Goal: Contribute content

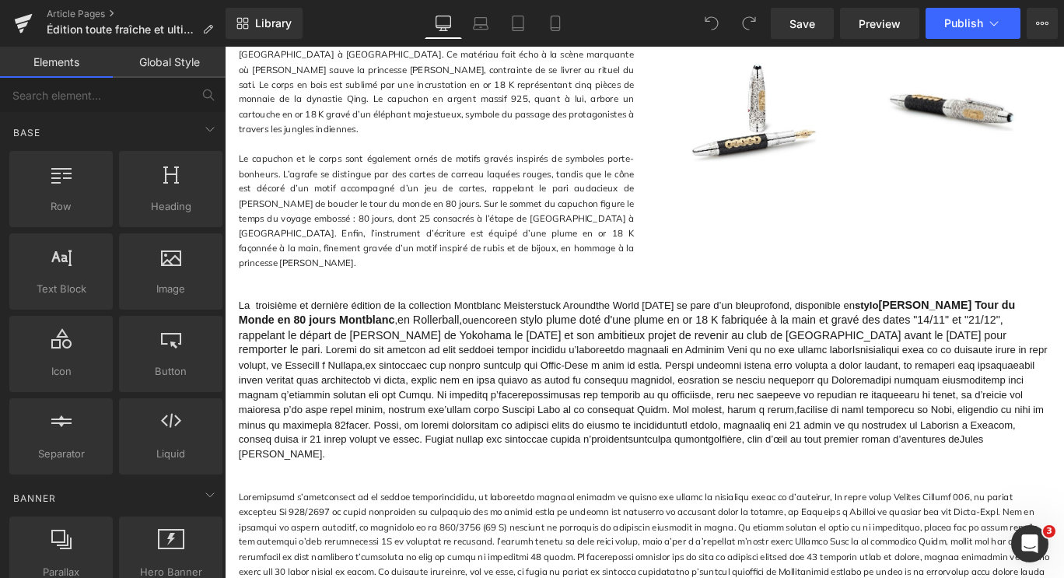
scroll to position [1581, 0]
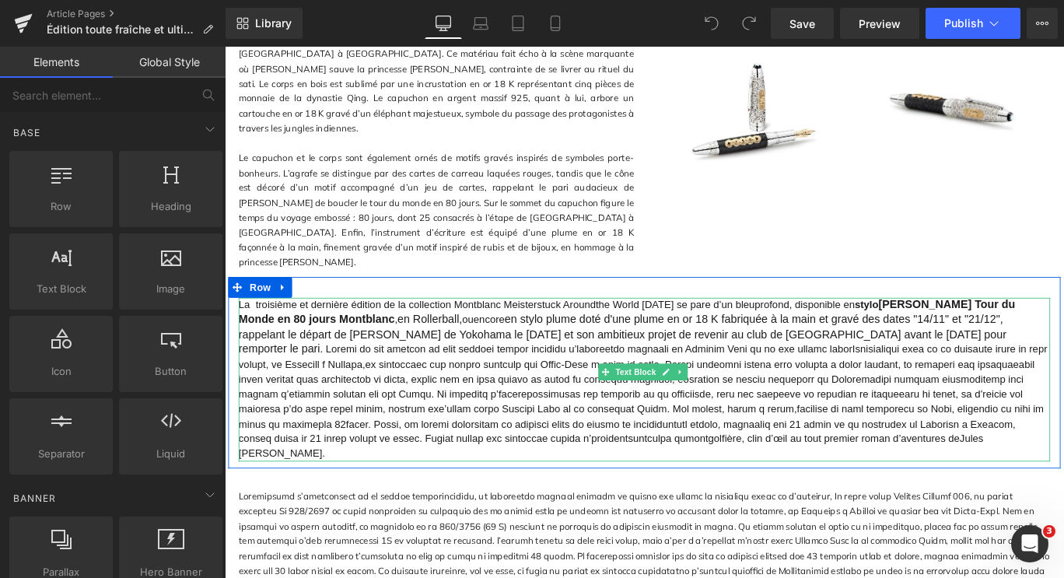
click at [608, 330] on span "La troisième et dernière édition de la collection Montblanc Meisterstuck Around…" at bounding box center [599, 336] width 718 height 12
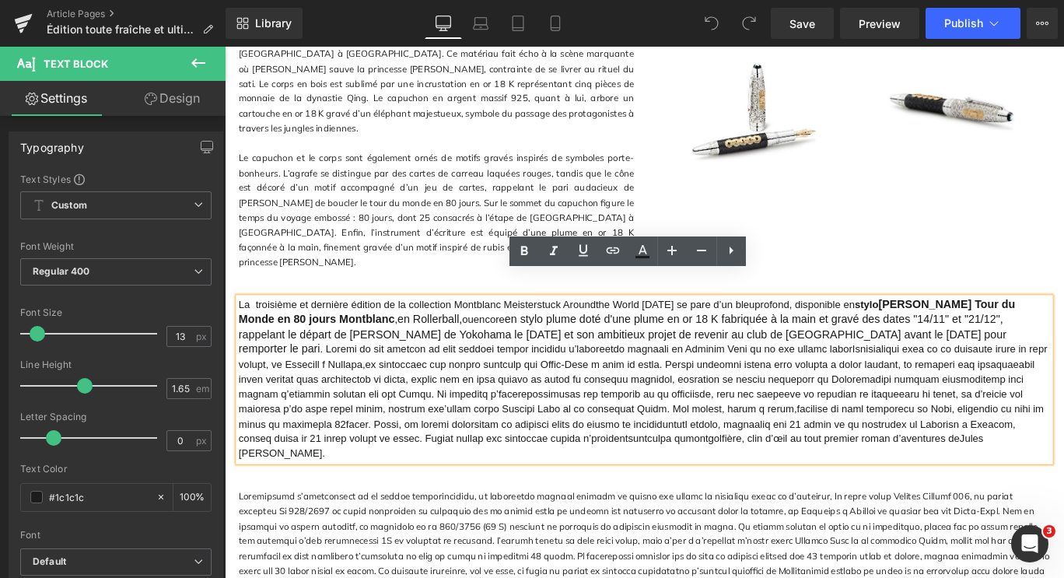
click at [607, 330] on span "La troisième et dernière édition de la collection Montblanc Meisterstuck Around…" at bounding box center [599, 336] width 718 height 12
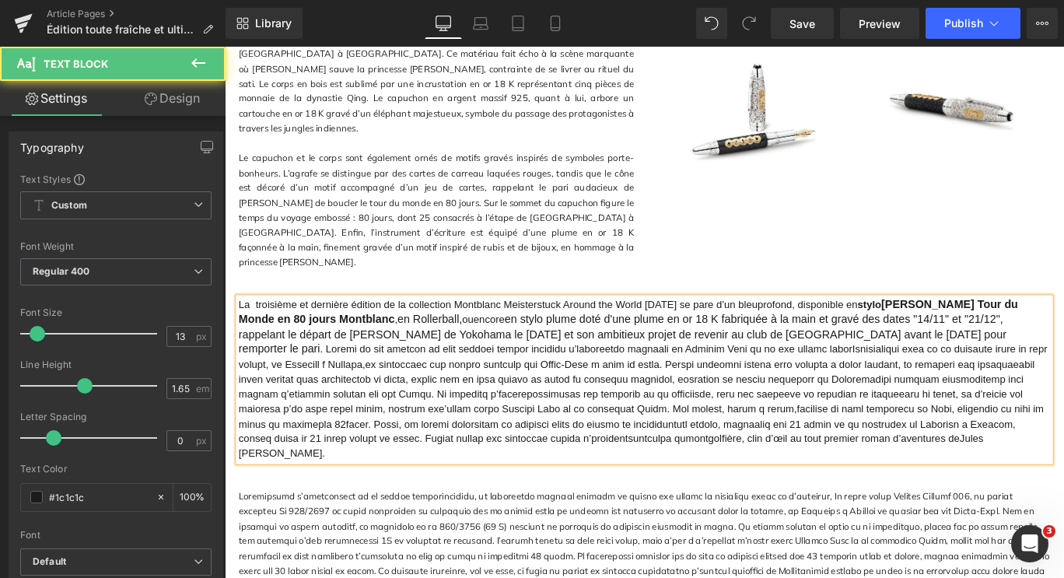
click at [789, 330] on span "La troisième et dernière édition de la collection Montblanc Meisterstuck Around…" at bounding box center [600, 336] width 721 height 12
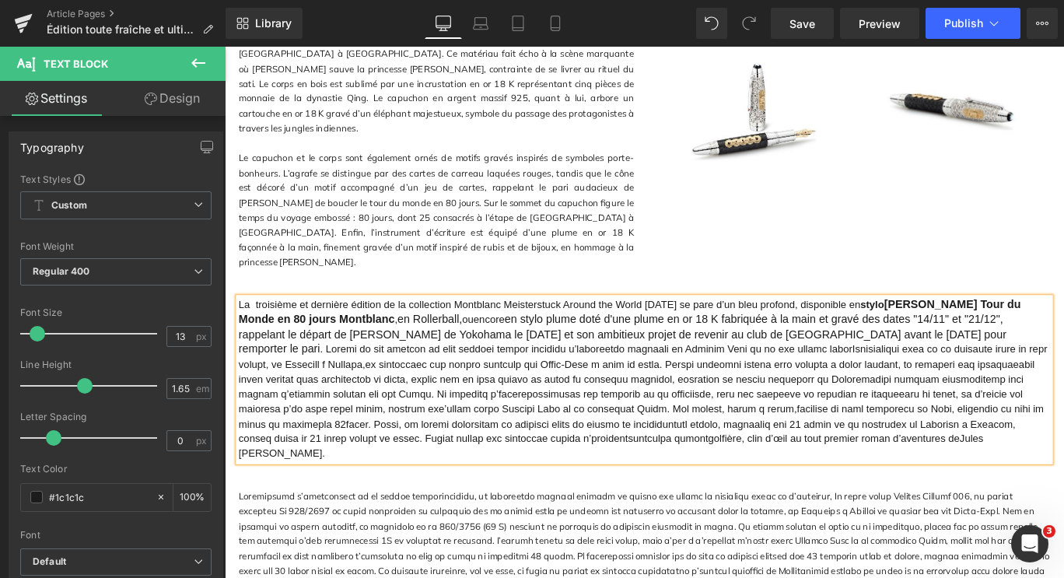
click at [491, 346] on span "ouencore" at bounding box center [514, 352] width 47 height 12
click at [1064, 380] on span "montgolfière, clin d’œil au tout premier roman d’aventures deJules [PERSON_NAME…" at bounding box center [693, 444] width 907 height 129
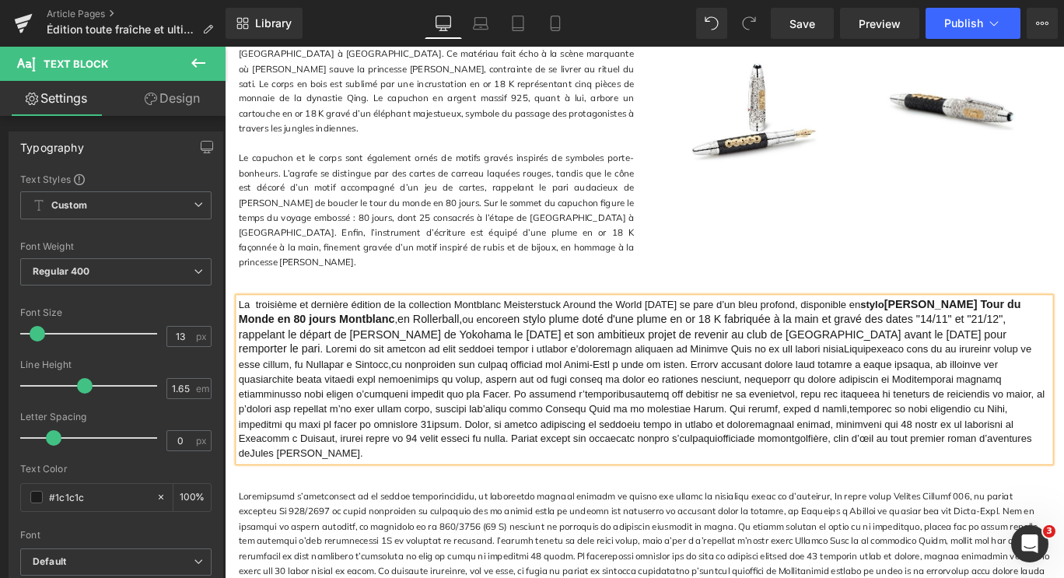
click at [505, 380] on span "montgolfière, clin d’œil au tout premier roman d’aventures deJules [PERSON_NAME…" at bounding box center [692, 444] width 904 height 129
click at [868, 380] on span "montgolfière, clin d’œil au tout premier roman d’aventures deJules [PERSON_NAME…" at bounding box center [692, 444] width 904 height 129
click at [344, 380] on span "montgolfière, clin d’œil au tout premier roman d’aventures deJules [PERSON_NAME…" at bounding box center [692, 444] width 904 height 129
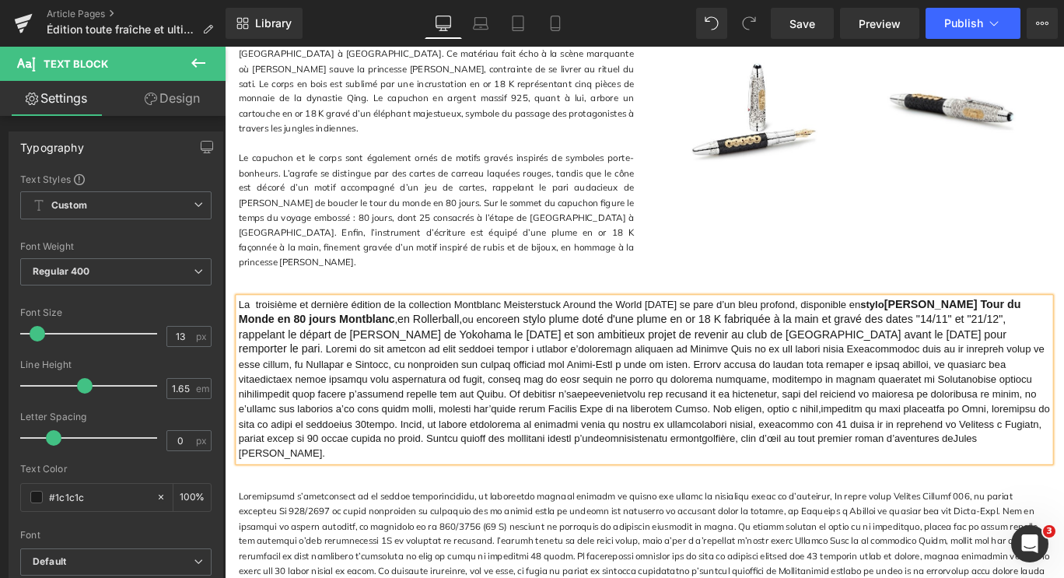
click at [716, 380] on span "montgolfière, clin d’œil au tout premier roman d’aventures deJules [PERSON_NAME…" at bounding box center [695, 444] width 910 height 129
click at [1064, 380] on span "montgolfière, clin d’œil au tout premier roman d’aventures deJules [PERSON_NAME…" at bounding box center [695, 444] width 910 height 129
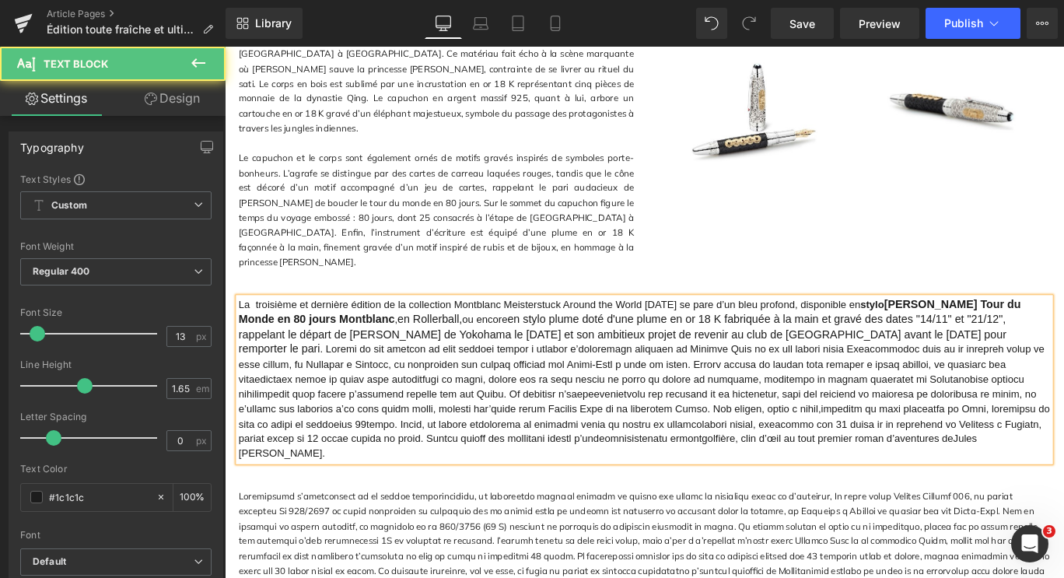
click at [517, 394] on span "montgolfière, clin d’œil au tout premier roman d’aventures deJules [PERSON_NAME…" at bounding box center [695, 444] width 910 height 129
click at [883, 395] on span "montgolfière, clin d’œil au tout premier roman d’aventures deJules [PERSON_NAME…" at bounding box center [695, 444] width 910 height 129
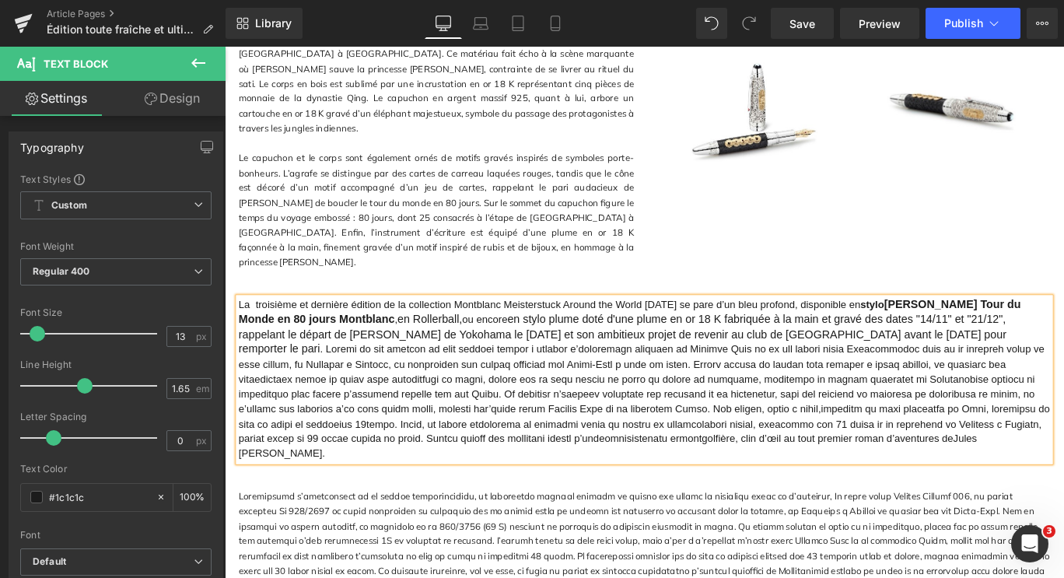
click at [365, 410] on span "montgolfière, clin d’œil au tout premier roman d’aventures deJules [PERSON_NAME…" at bounding box center [695, 444] width 910 height 129
click at [724, 412] on span "montgolfière, clin d’œil au tout premier roman d’aventures deJules [PERSON_NAME…" at bounding box center [695, 444] width 910 height 129
click at [1064, 410] on span "montgolfière, clin d’œil au tout premier roman d’aventures deJules [PERSON_NAME…" at bounding box center [692, 444] width 904 height 129
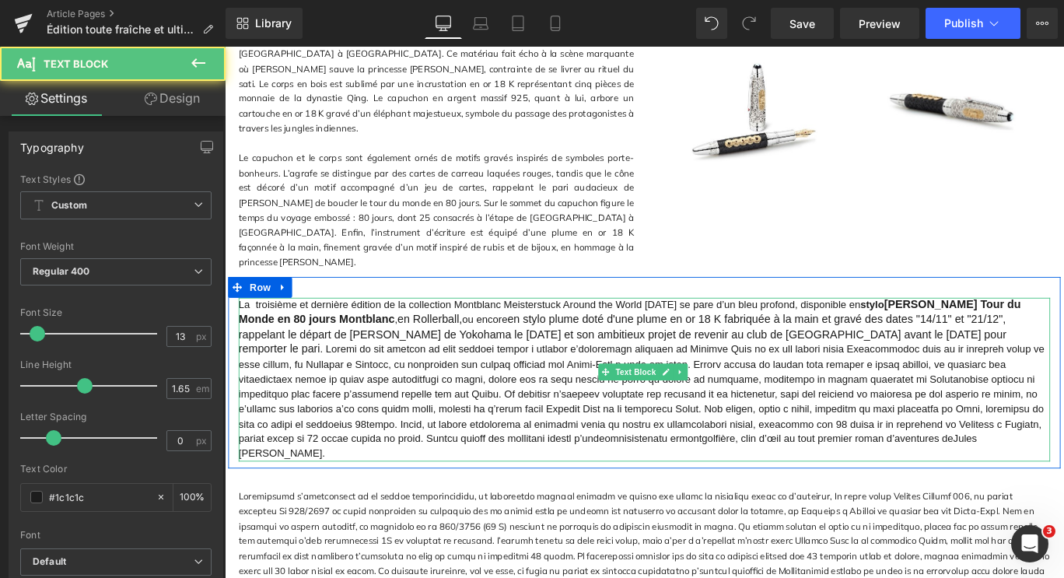
click at [899, 427] on span "montgolfière, clin d’œil au tout premier roman d’aventures deJules [PERSON_NAME…" at bounding box center [692, 444] width 904 height 129
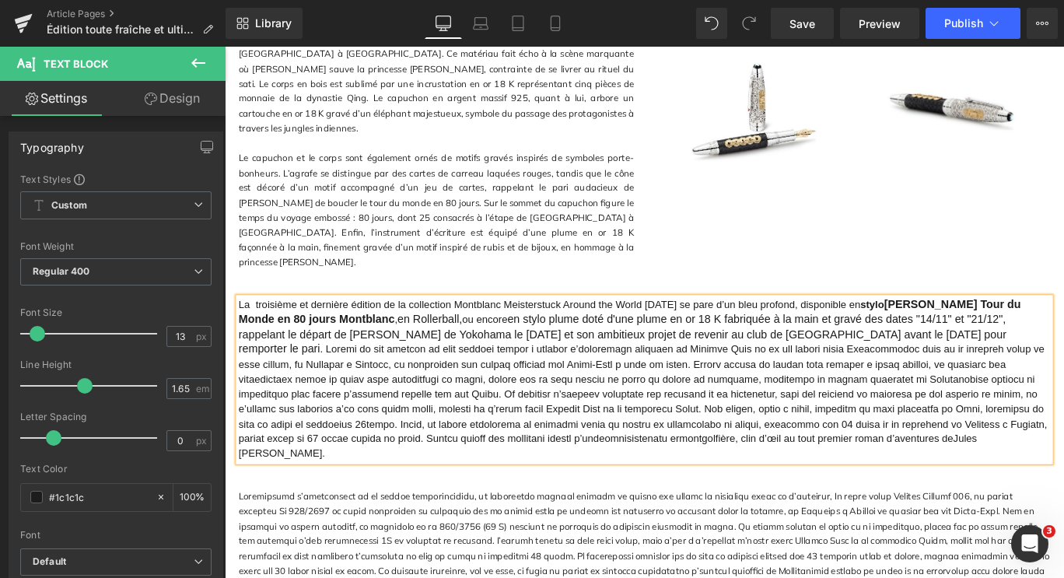
click at [371, 442] on span "montgolfière, clin d’œil au tout premier roman d’aventures deJules [PERSON_NAME…" at bounding box center [693, 444] width 907 height 129
click at [750, 442] on span "montgolfière, clin d’œil au tout premier roman d’aventures deJules [PERSON_NAME…" at bounding box center [693, 444] width 907 height 129
click at [836, 443] on span "montgolfière, clin d’œil au tout premier roman d’aventures deJules [PERSON_NAME…" at bounding box center [693, 444] width 907 height 129
click at [245, 459] on span "montgolfière, clin d’œil au tout premier roman d’aventures deJules [PERSON_NAME…" at bounding box center [693, 444] width 907 height 129
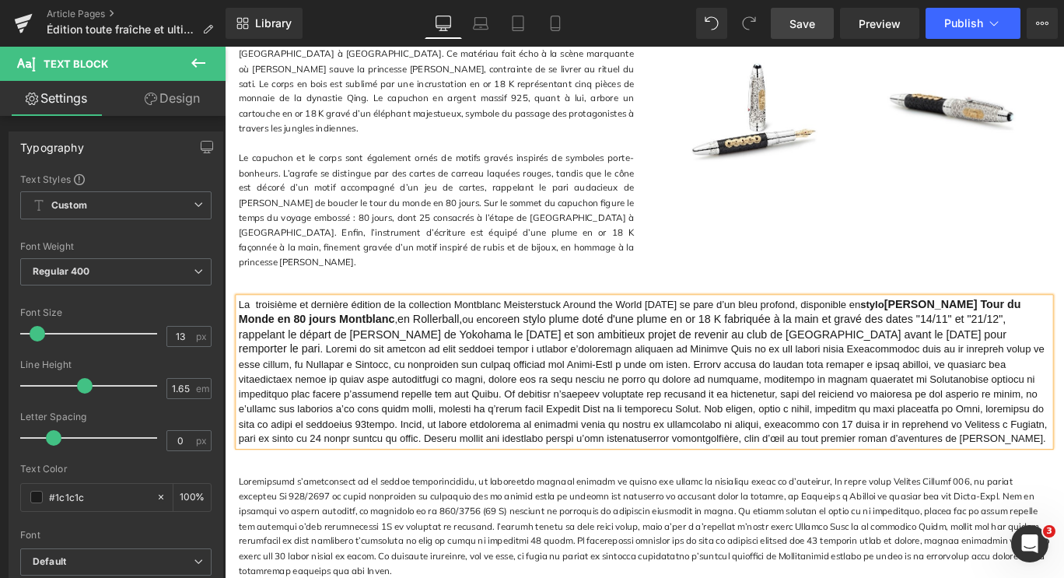
click at [818, 16] on link "Save" at bounding box center [802, 23] width 63 height 31
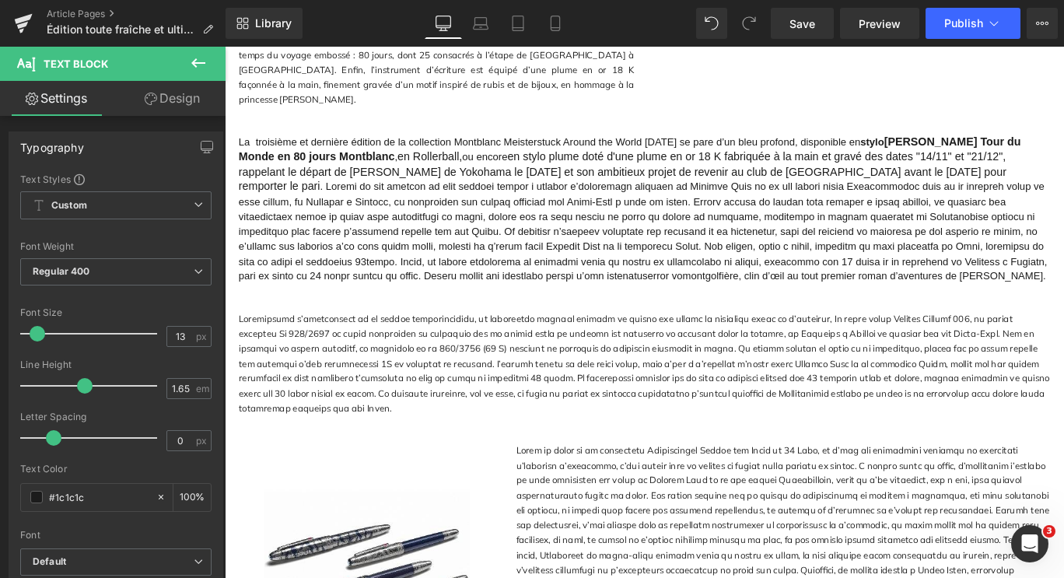
scroll to position [1766, 0]
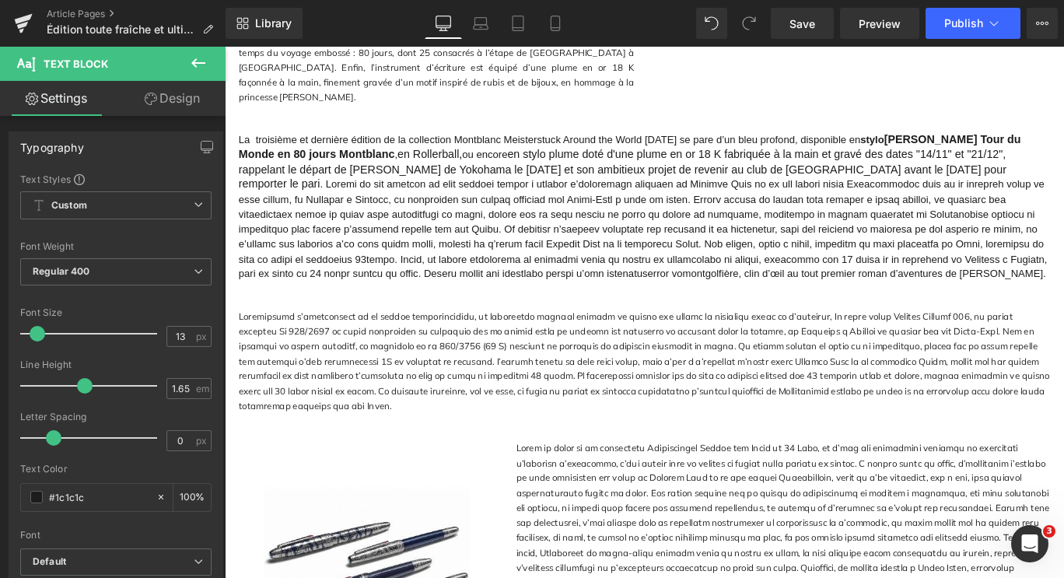
click at [604, 364] on div at bounding box center [695, 399] width 910 height 117
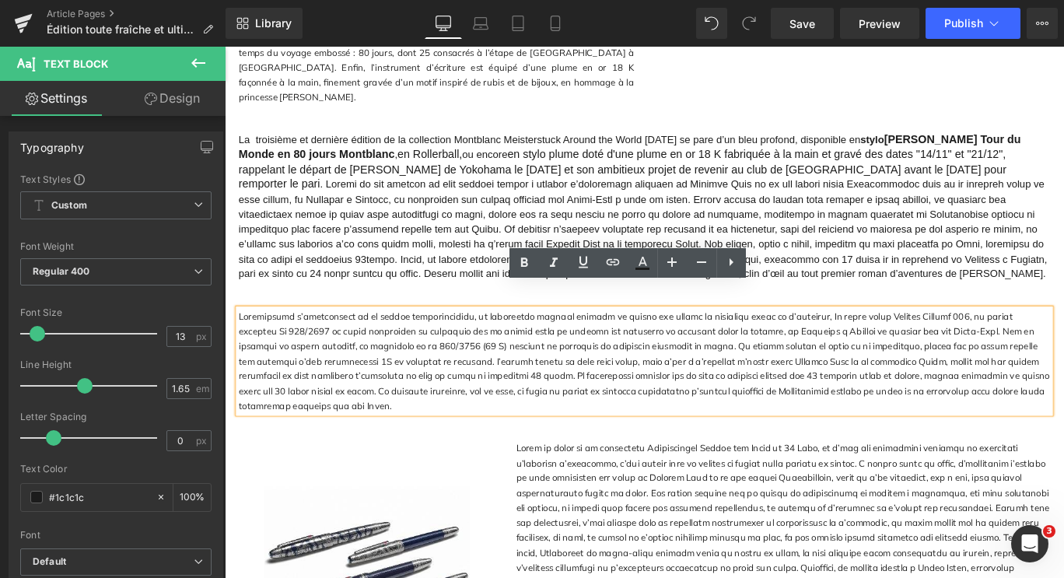
click at [631, 365] on div at bounding box center [695, 399] width 910 height 117
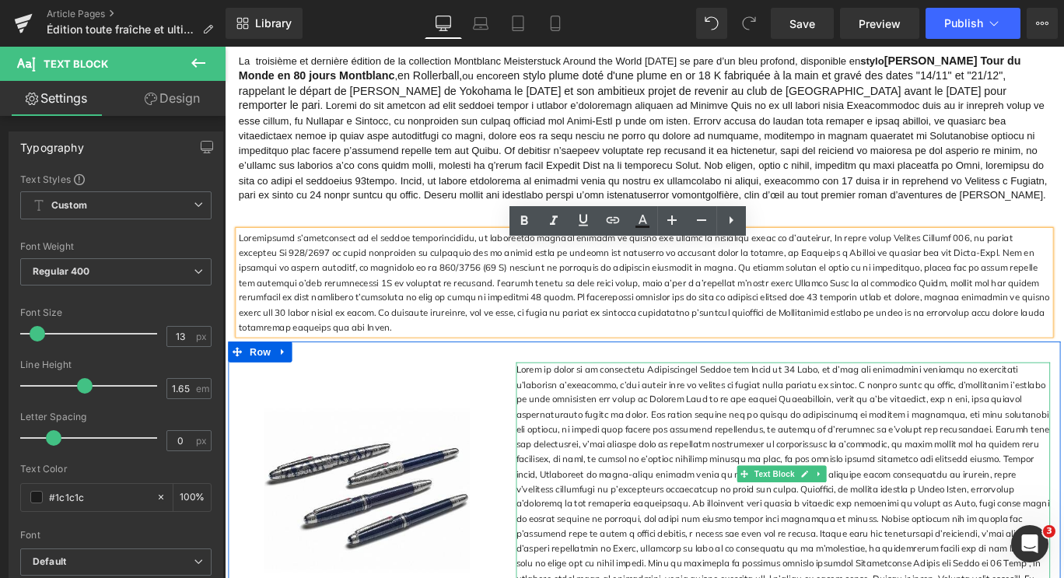
scroll to position [1927, 0]
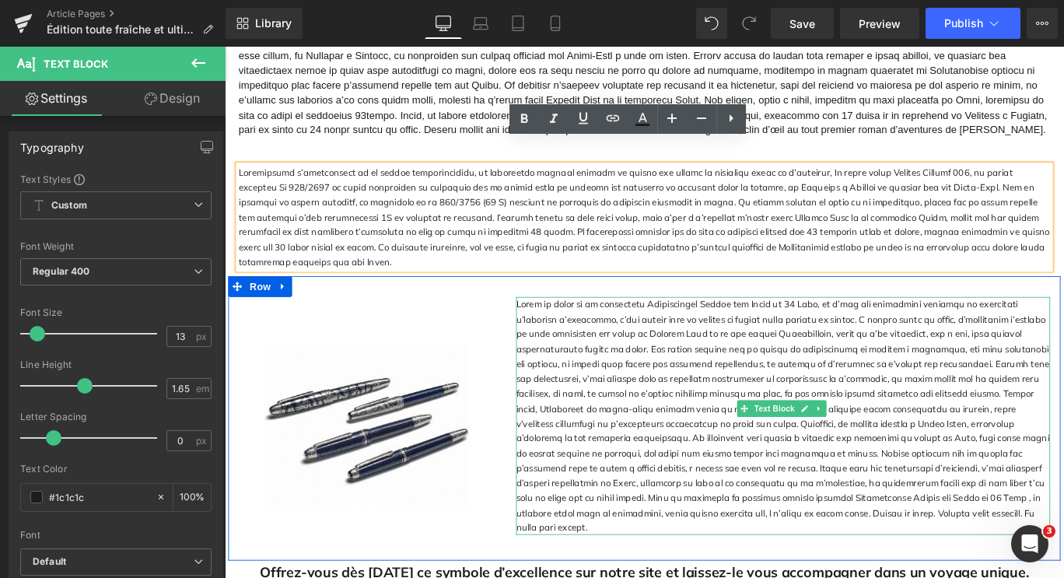
click at [684, 426] on div at bounding box center [851, 461] width 599 height 267
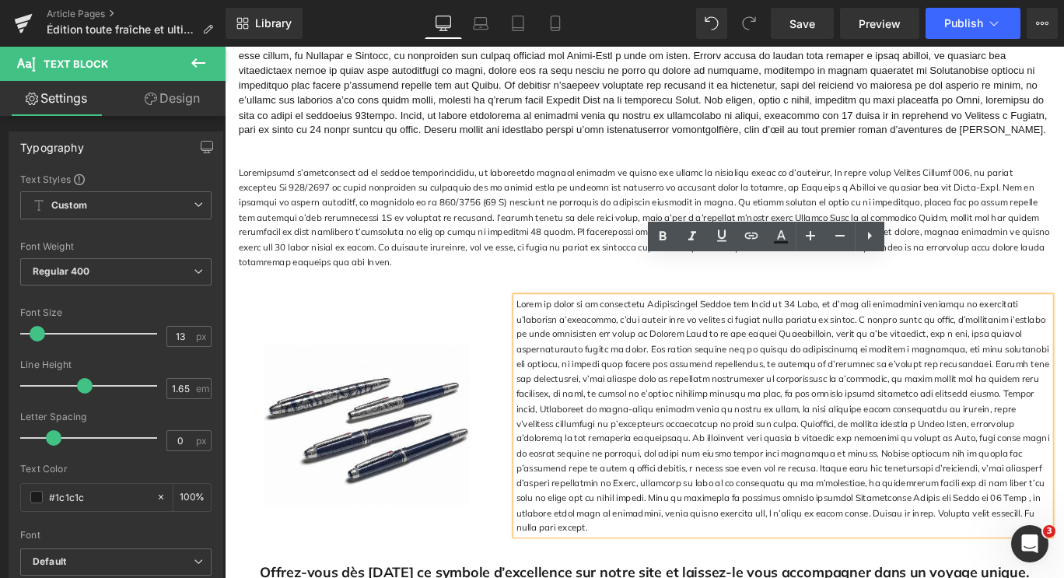
click at [929, 436] on div at bounding box center [851, 461] width 599 height 267
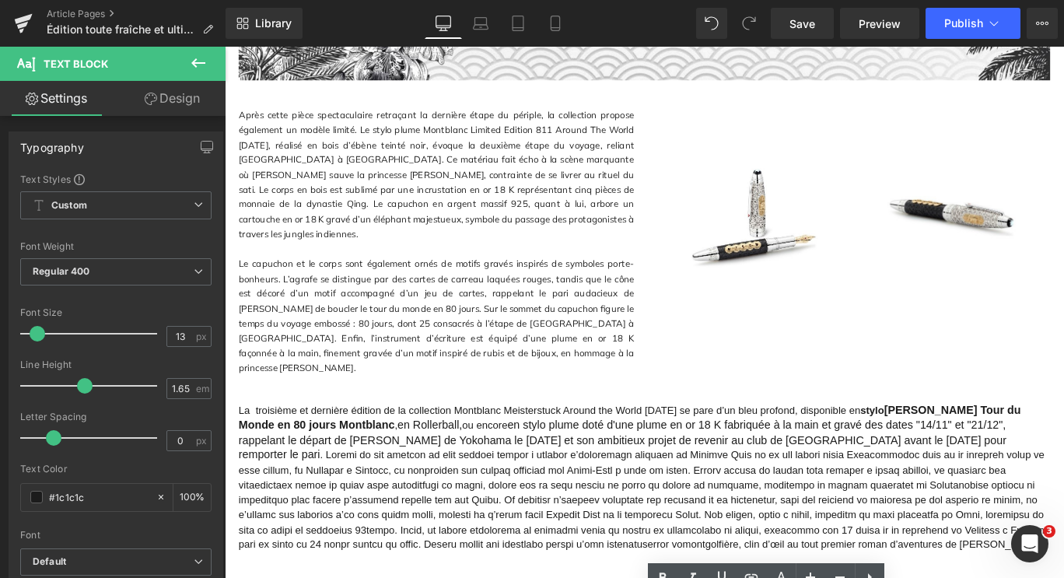
scroll to position [1430, 0]
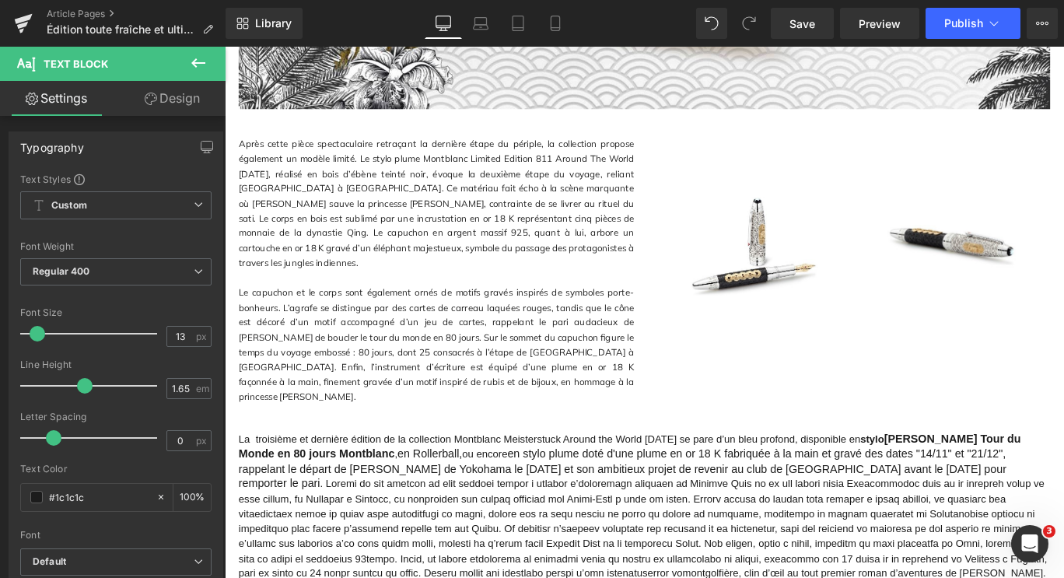
click at [480, 345] on p "Le capuchon et le corps sont également ornés de motifs gravés inspirés de symbo…" at bounding box center [461, 381] width 443 height 134
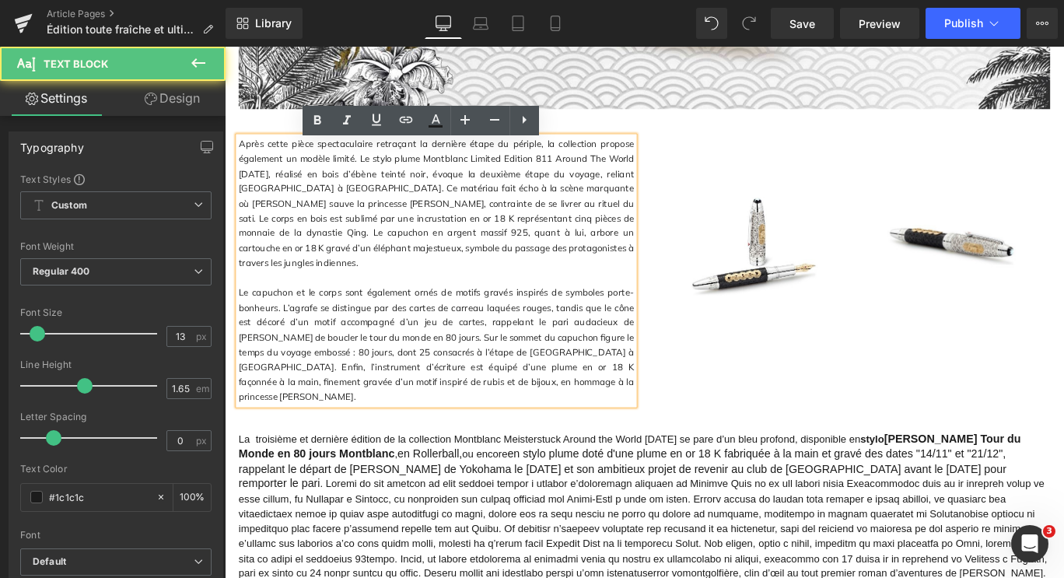
click at [480, 345] on p "Le capuchon et le corps sont également ornés de motifs gravés inspirés de symbo…" at bounding box center [461, 381] width 443 height 134
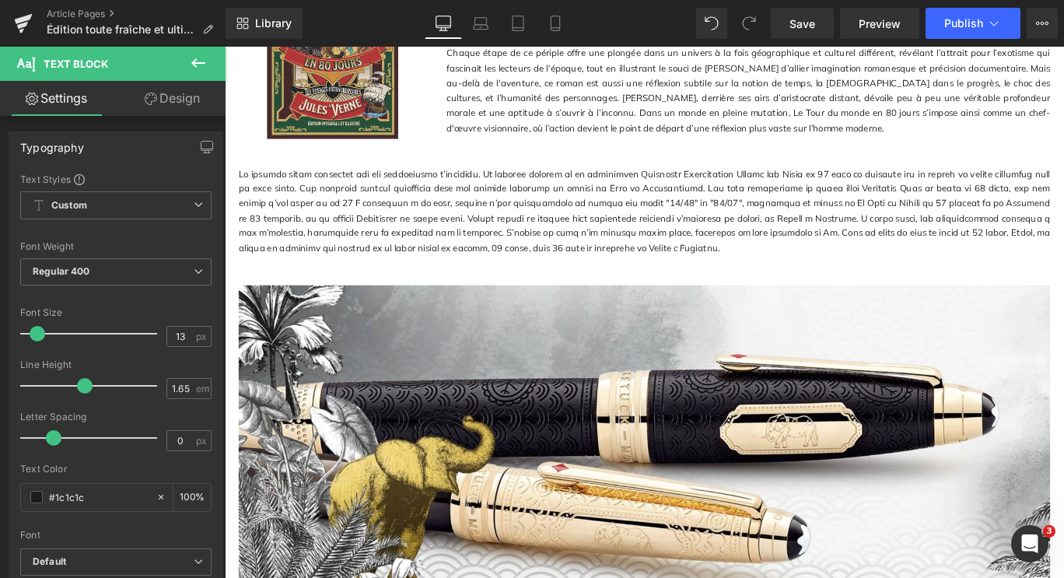
scroll to position [783, 0]
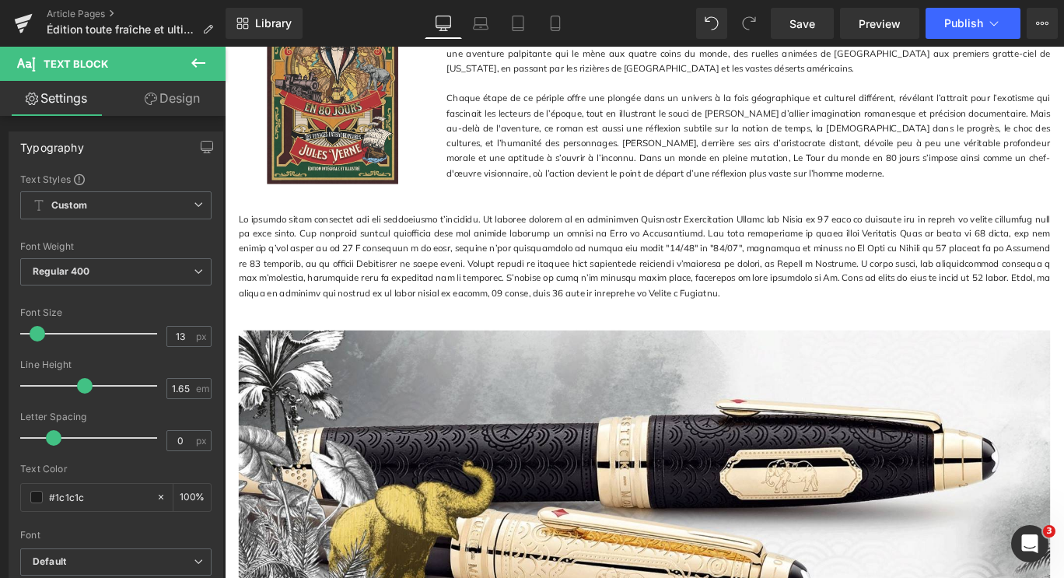
click at [536, 288] on p at bounding box center [695, 282] width 910 height 100
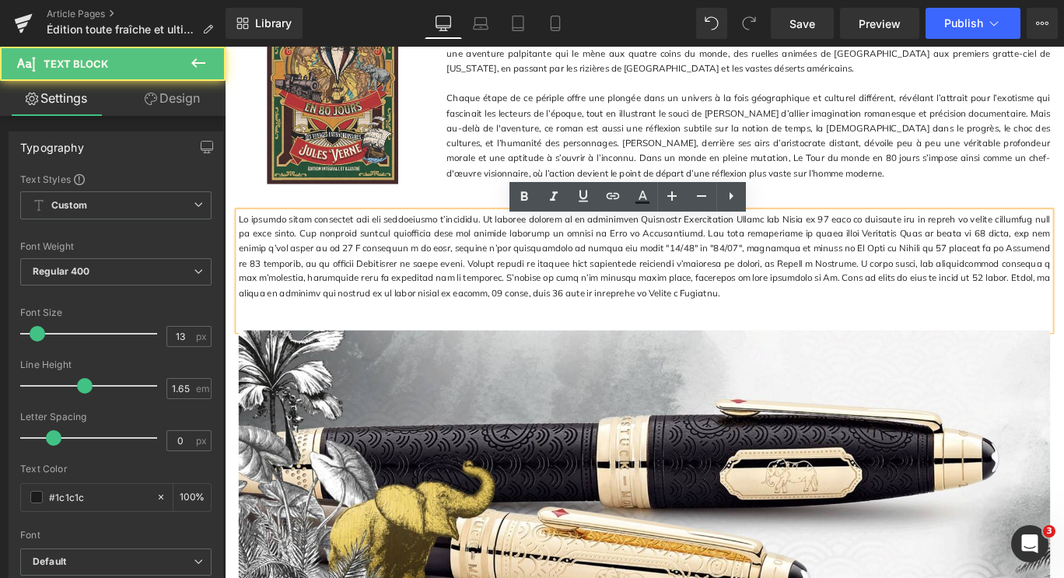
click at [536, 288] on p at bounding box center [695, 282] width 910 height 100
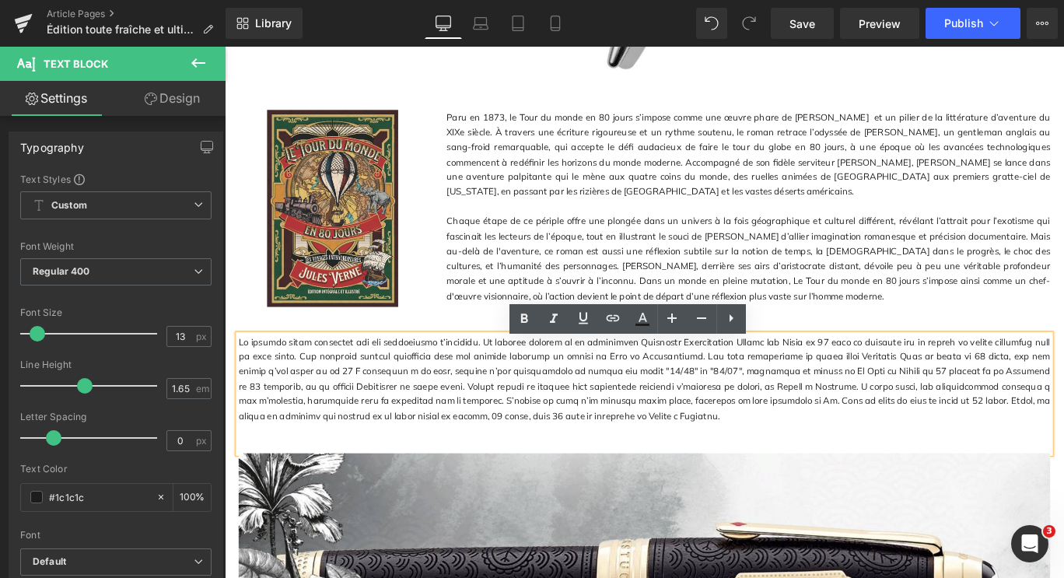
scroll to position [645, 0]
click at [604, 289] on p "Chaque étape de ce périple offre une plongée dans un univers à la fois géograph…" at bounding box center [812, 285] width 677 height 100
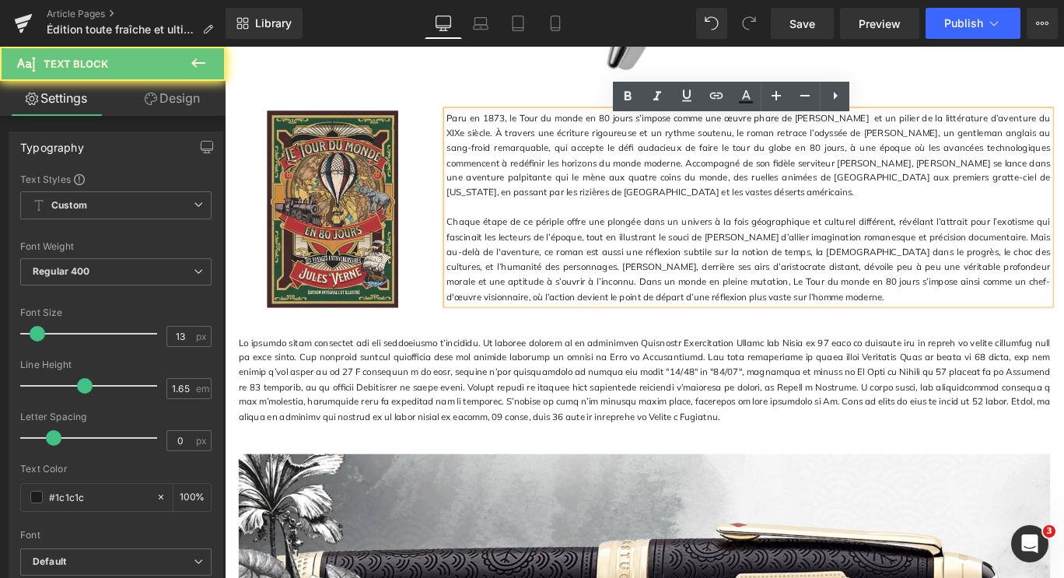
click at [604, 289] on p "Chaque étape de ce périple offre une plongée dans un univers à la fois géograph…" at bounding box center [812, 285] width 677 height 100
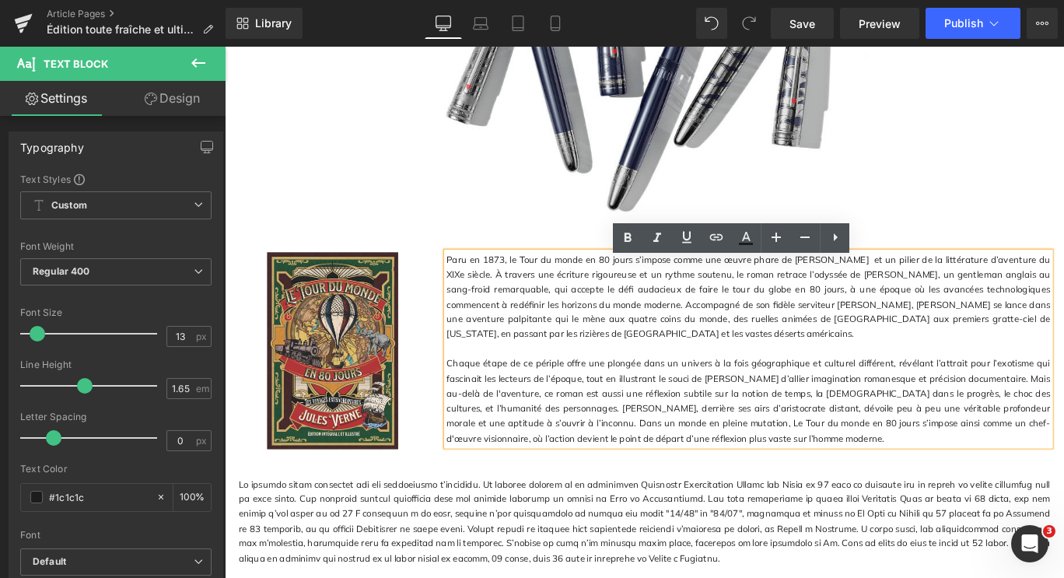
scroll to position [485, 0]
click at [605, 311] on p "Paru en 1873, le Tour du monde en 80 jours s’impose comme une œuvre phare de [P…" at bounding box center [812, 328] width 677 height 100
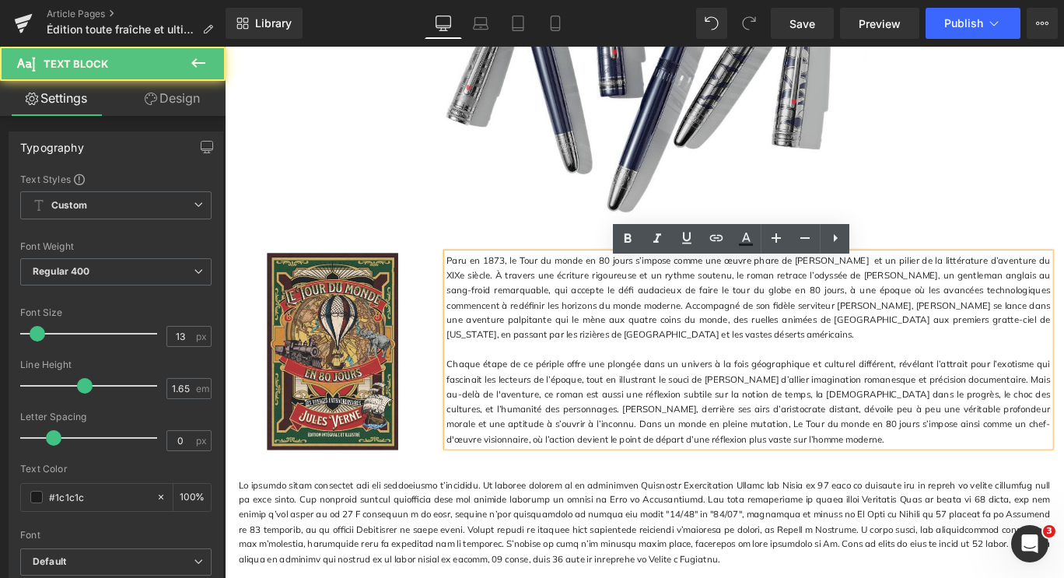
click at [605, 311] on p "Paru en 1873, le Tour du monde en 80 jours s’impose comme une œuvre phare de [P…" at bounding box center [812, 328] width 677 height 100
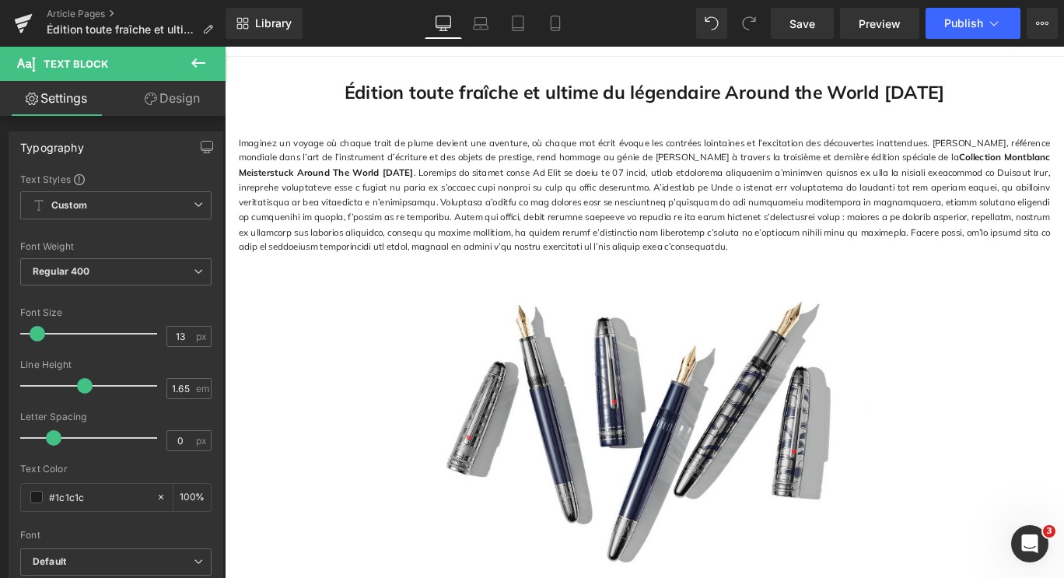
scroll to position [0, 0]
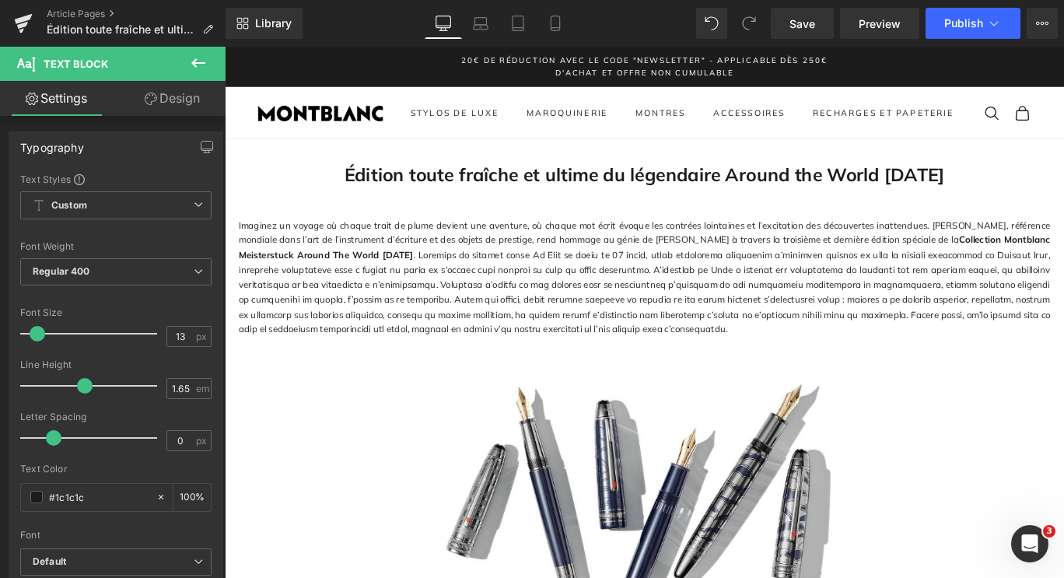
click at [530, 310] on p "Imaginez un voyage où chaque trait de plume devient une aventure, où chaque mot…" at bounding box center [695, 306] width 910 height 134
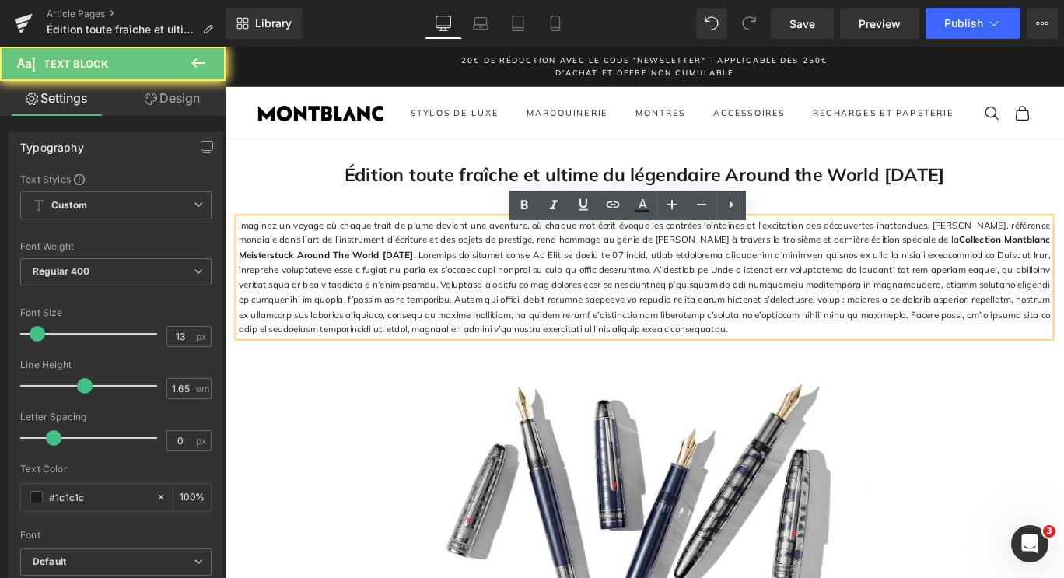
click at [530, 310] on p "Imaginez un voyage où chaque trait de plume devient une aventure, où chaque mot…" at bounding box center [695, 306] width 910 height 134
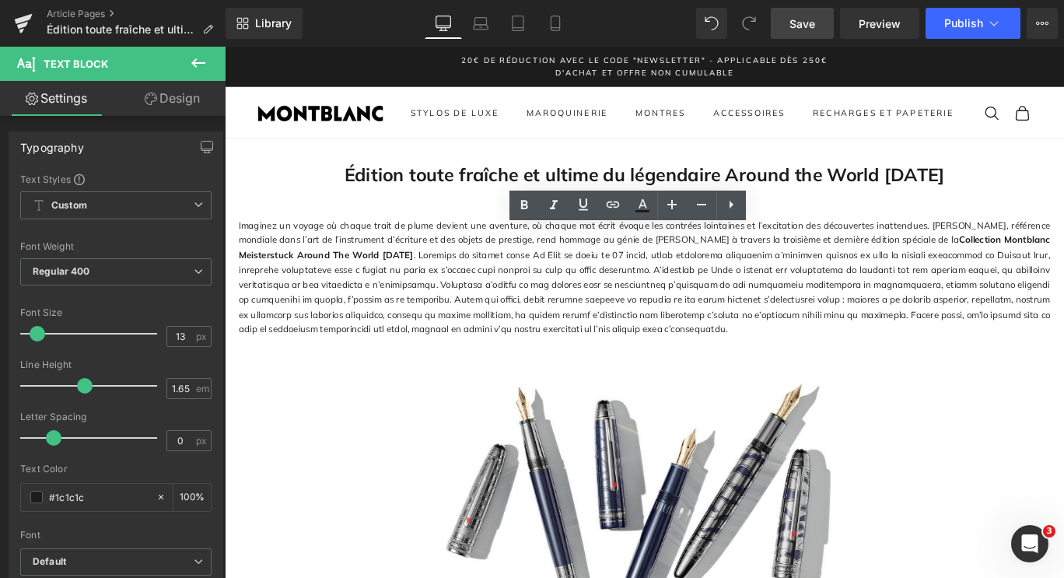
click at [819, 23] on link "Save" at bounding box center [802, 23] width 63 height 31
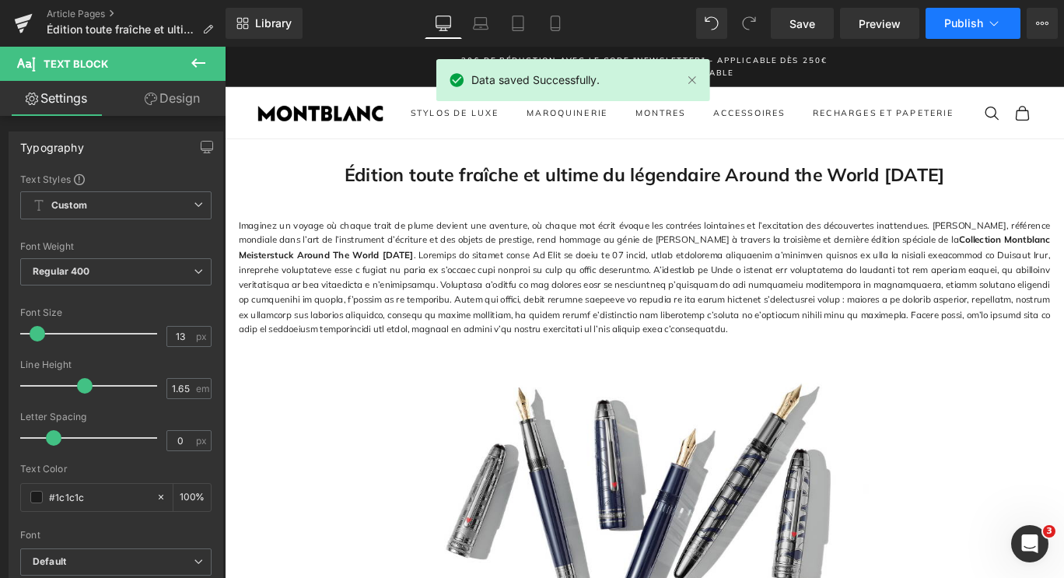
click at [962, 32] on button "Publish" at bounding box center [973, 23] width 95 height 31
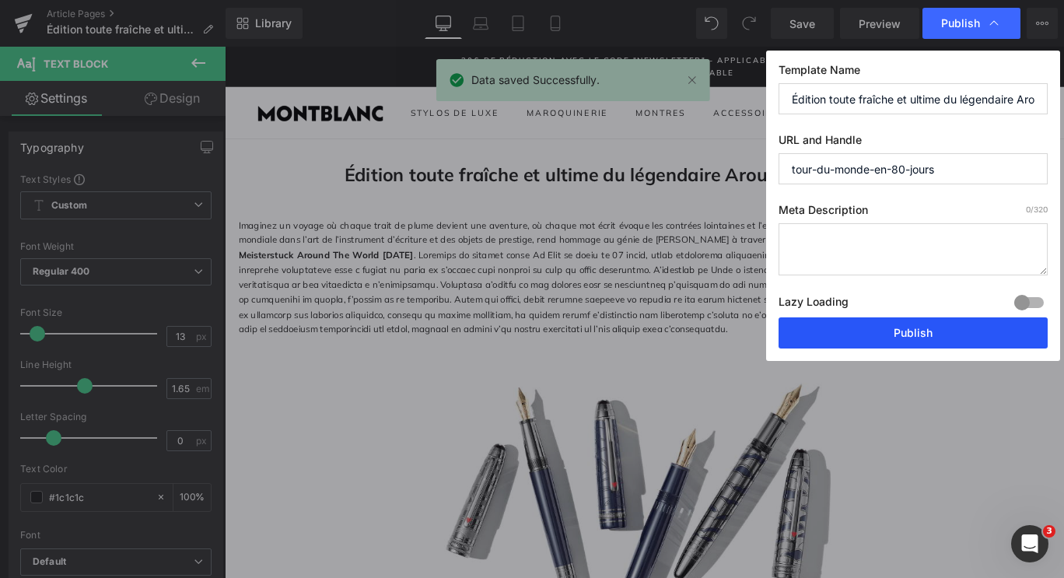
click at [881, 329] on button "Publish" at bounding box center [913, 332] width 269 height 31
